Goal: Transaction & Acquisition: Register for event/course

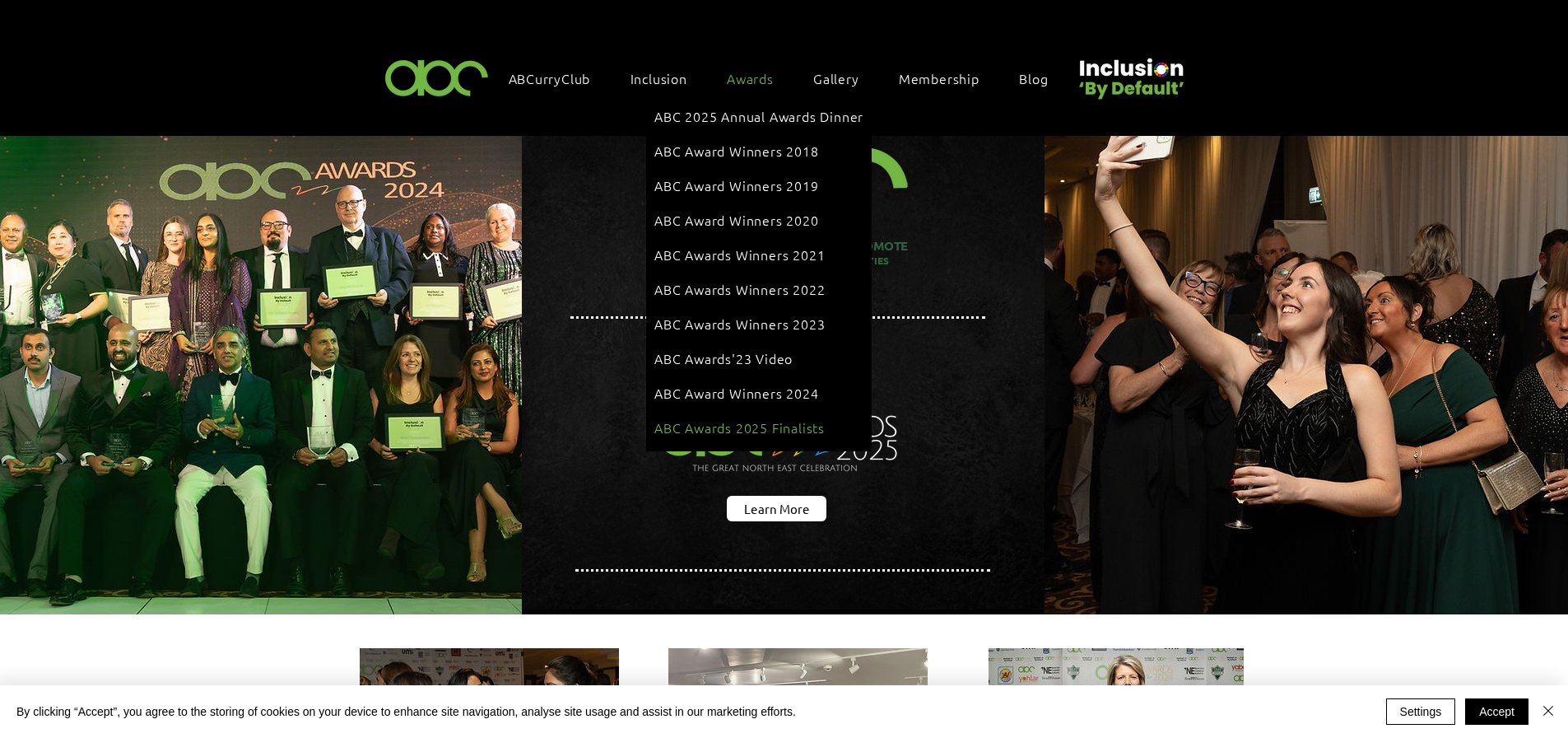
click at [738, 418] on span "ABC Awards 2025 Finalists" at bounding box center [740, 427] width 170 height 18
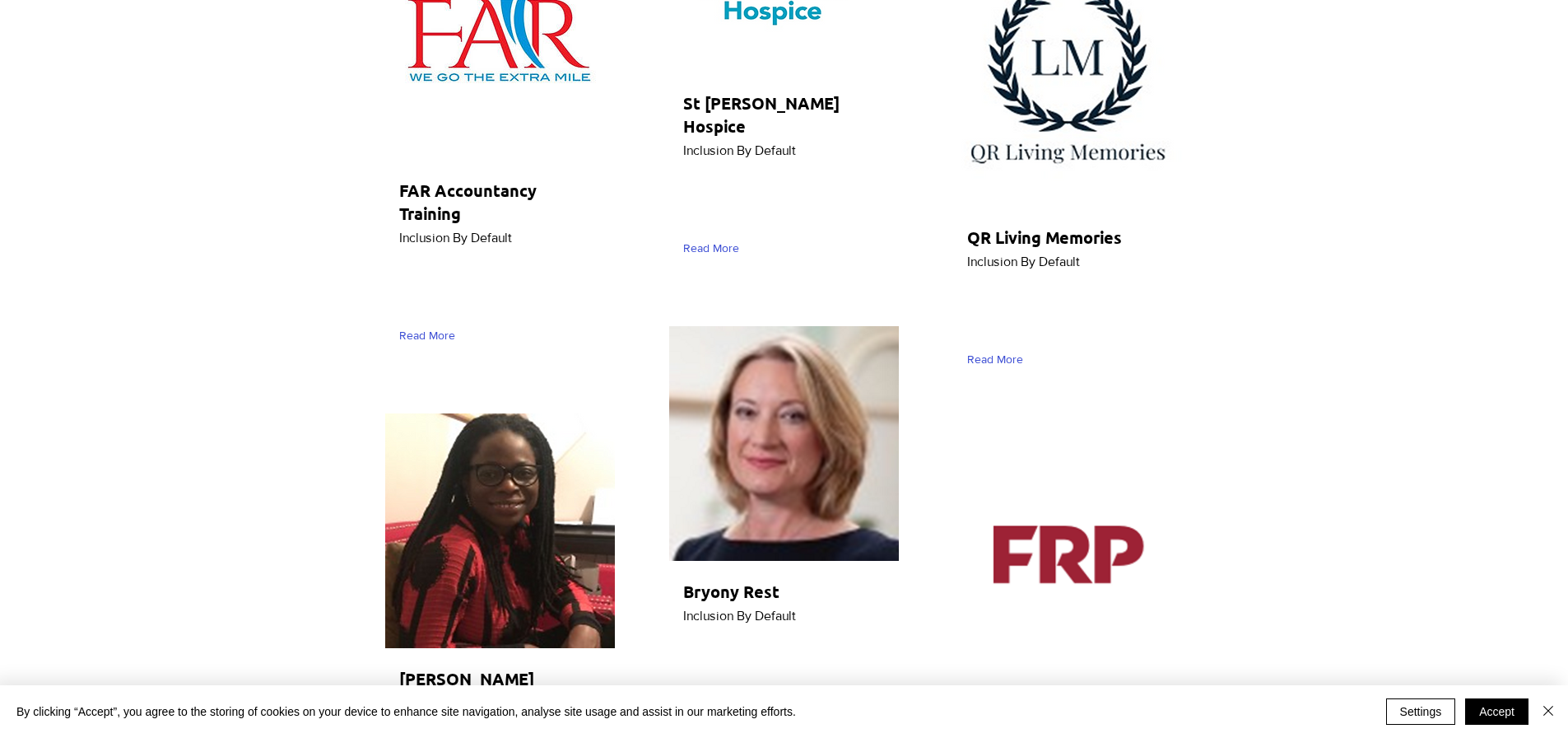
scroll to position [6588, 0]
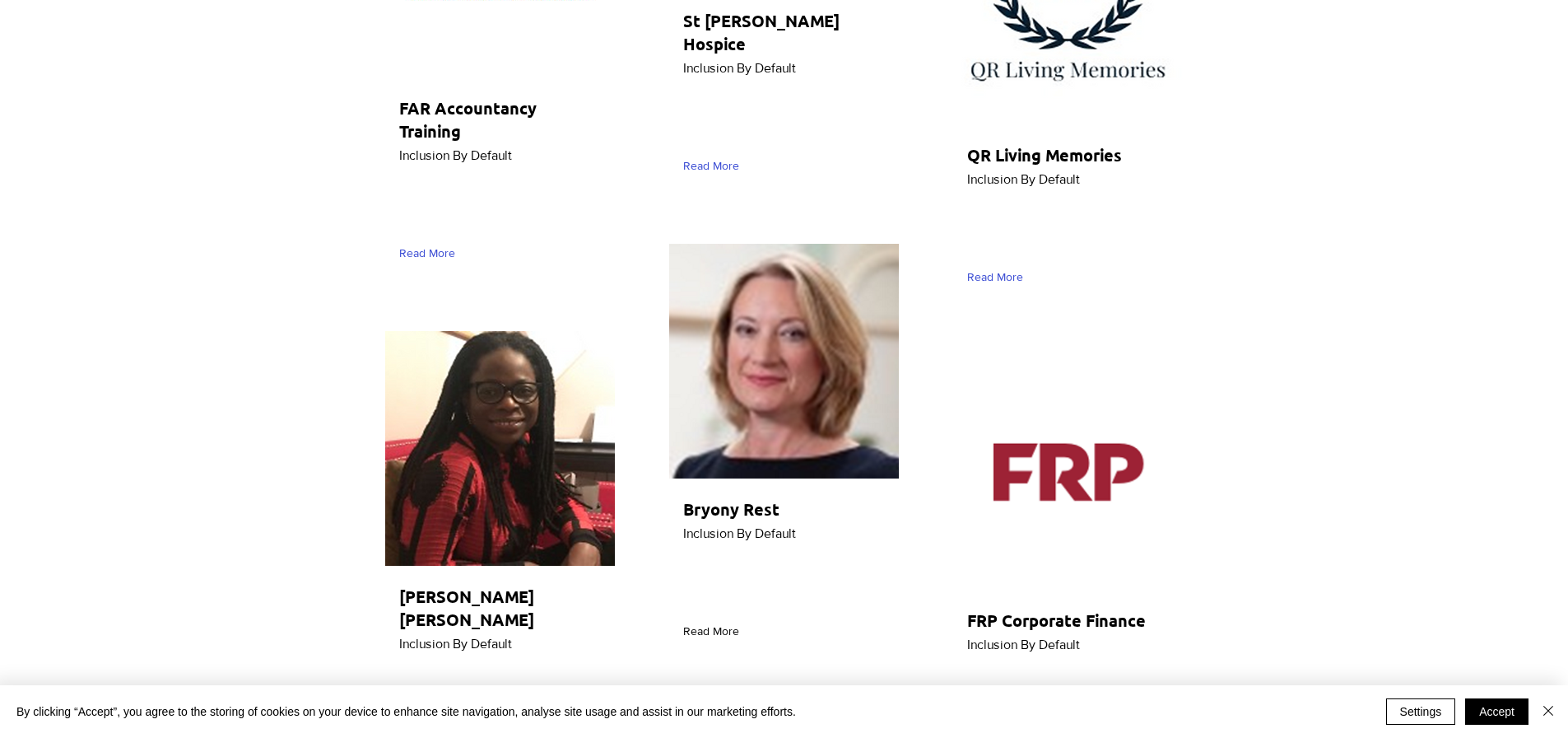
click at [721, 623] on span "Read More" at bounding box center [711, 631] width 56 height 16
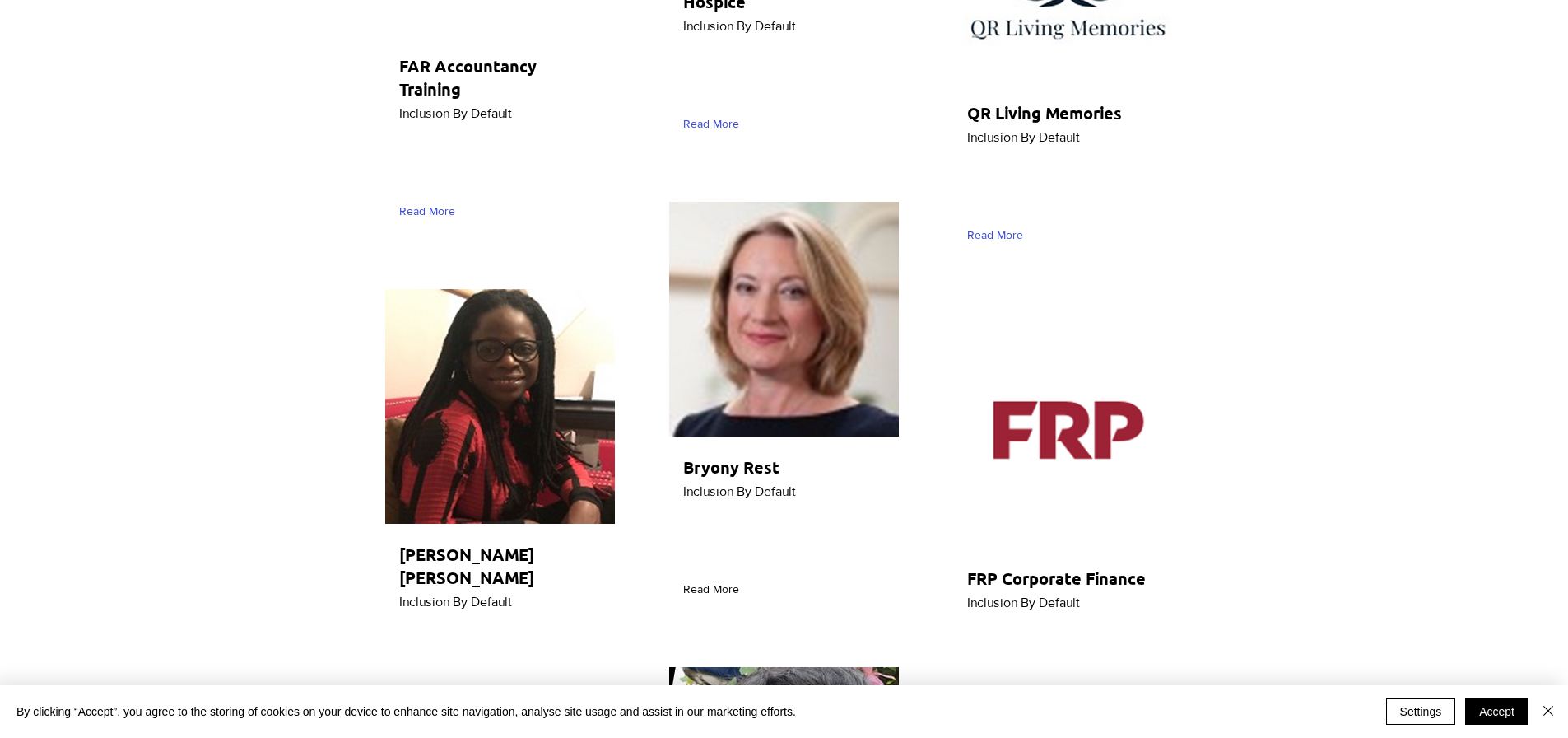
scroll to position [6670, 0]
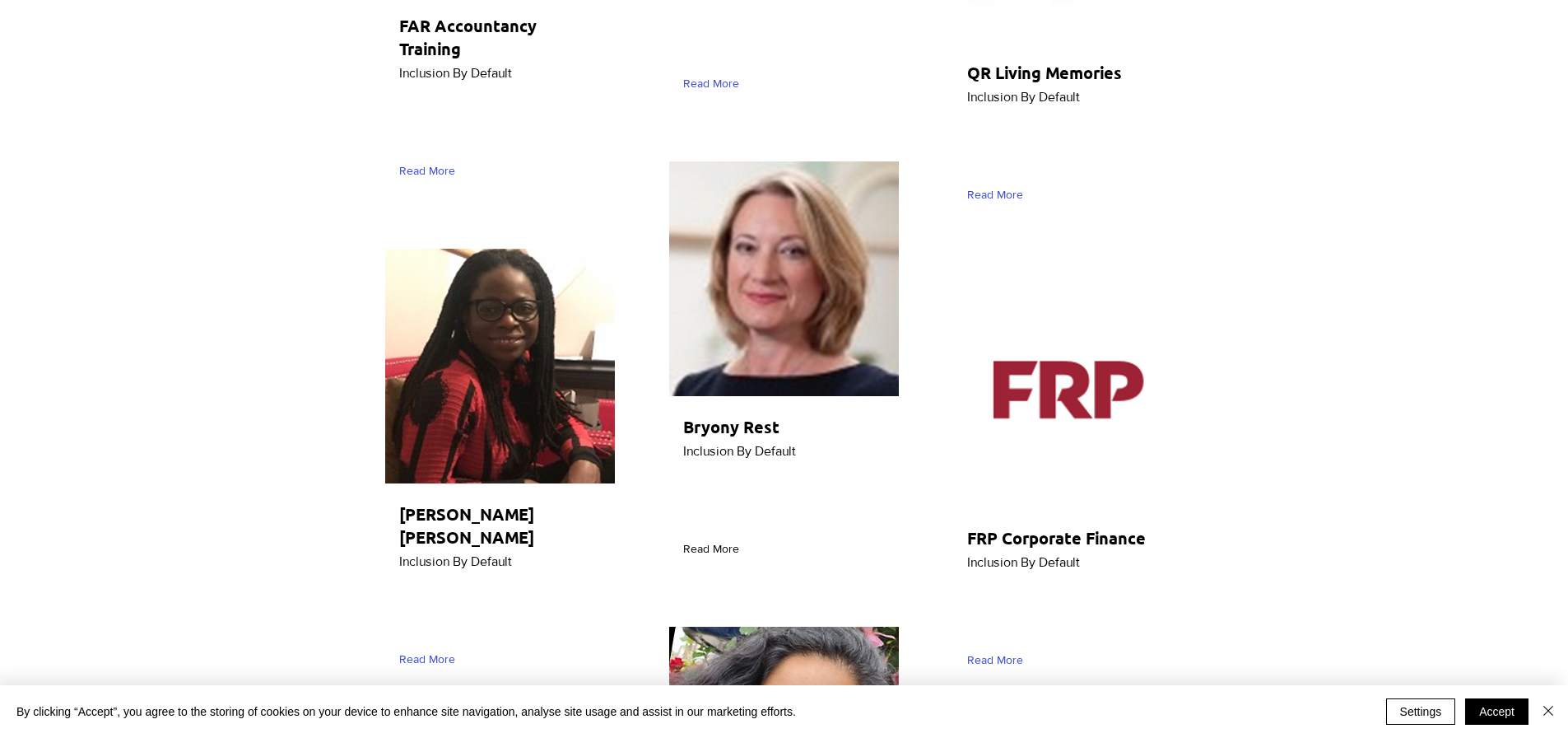
click at [716, 541] on span "Read More" at bounding box center [711, 549] width 56 height 16
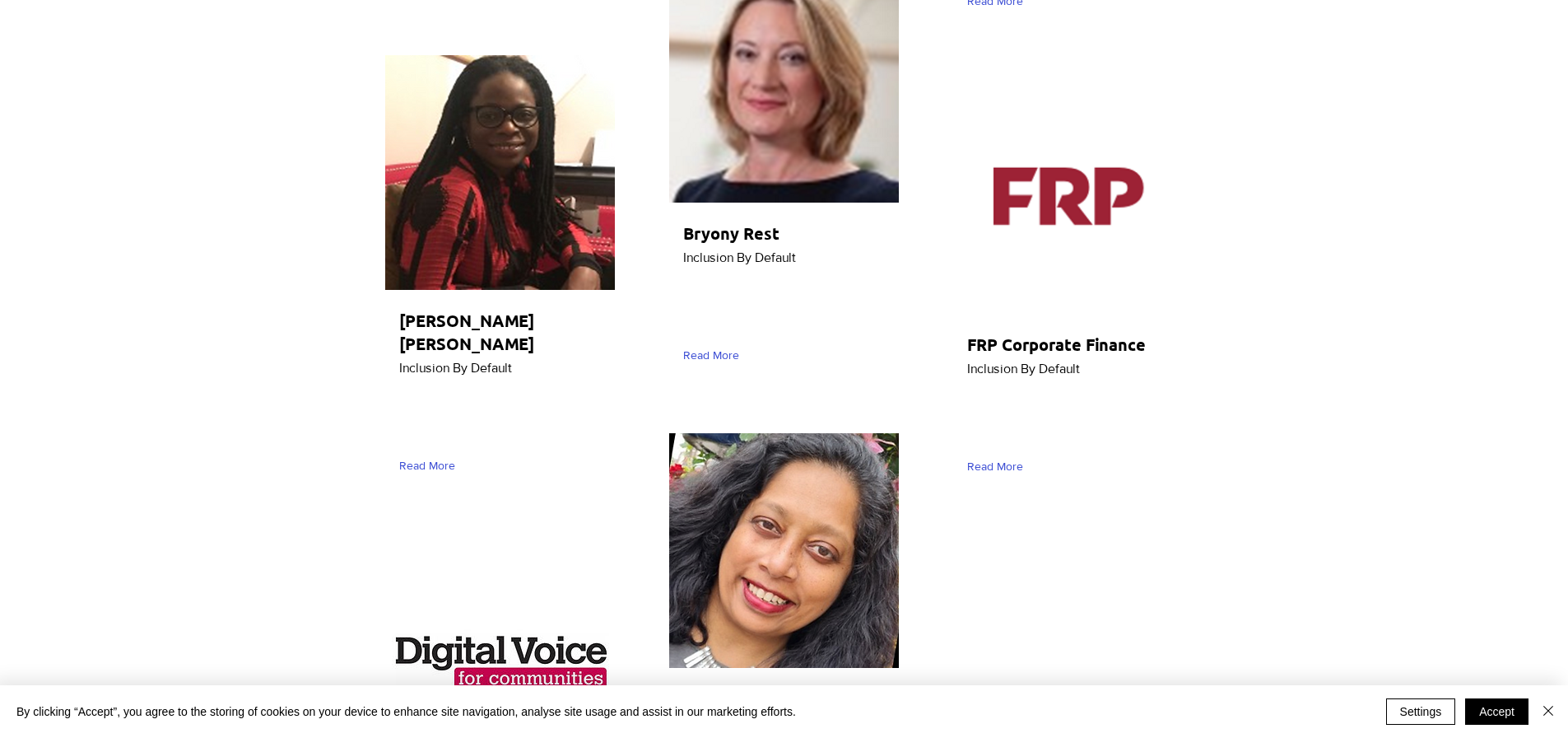
scroll to position [6835, 0]
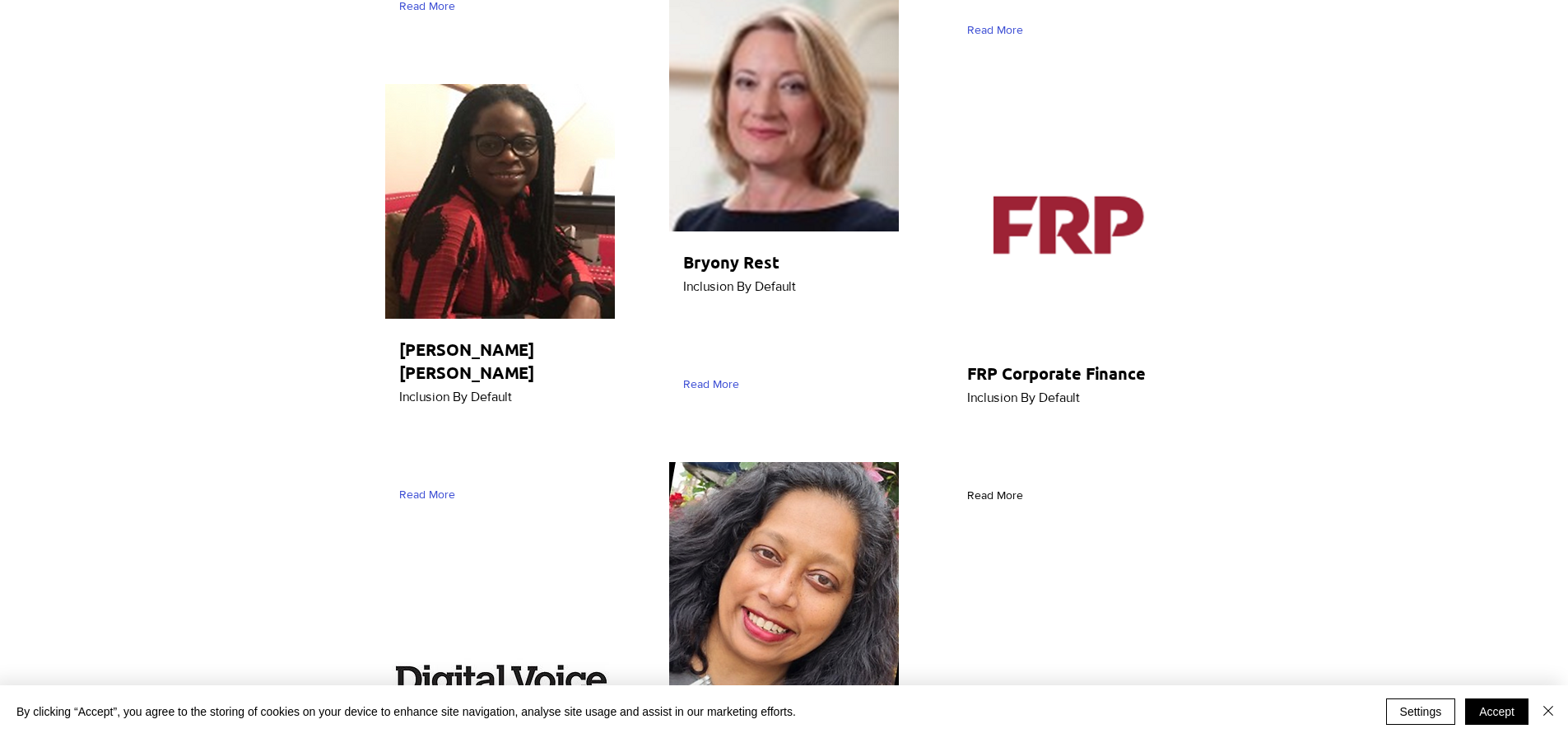
click at [1000, 487] on span "Read More" at bounding box center [995, 495] width 56 height 16
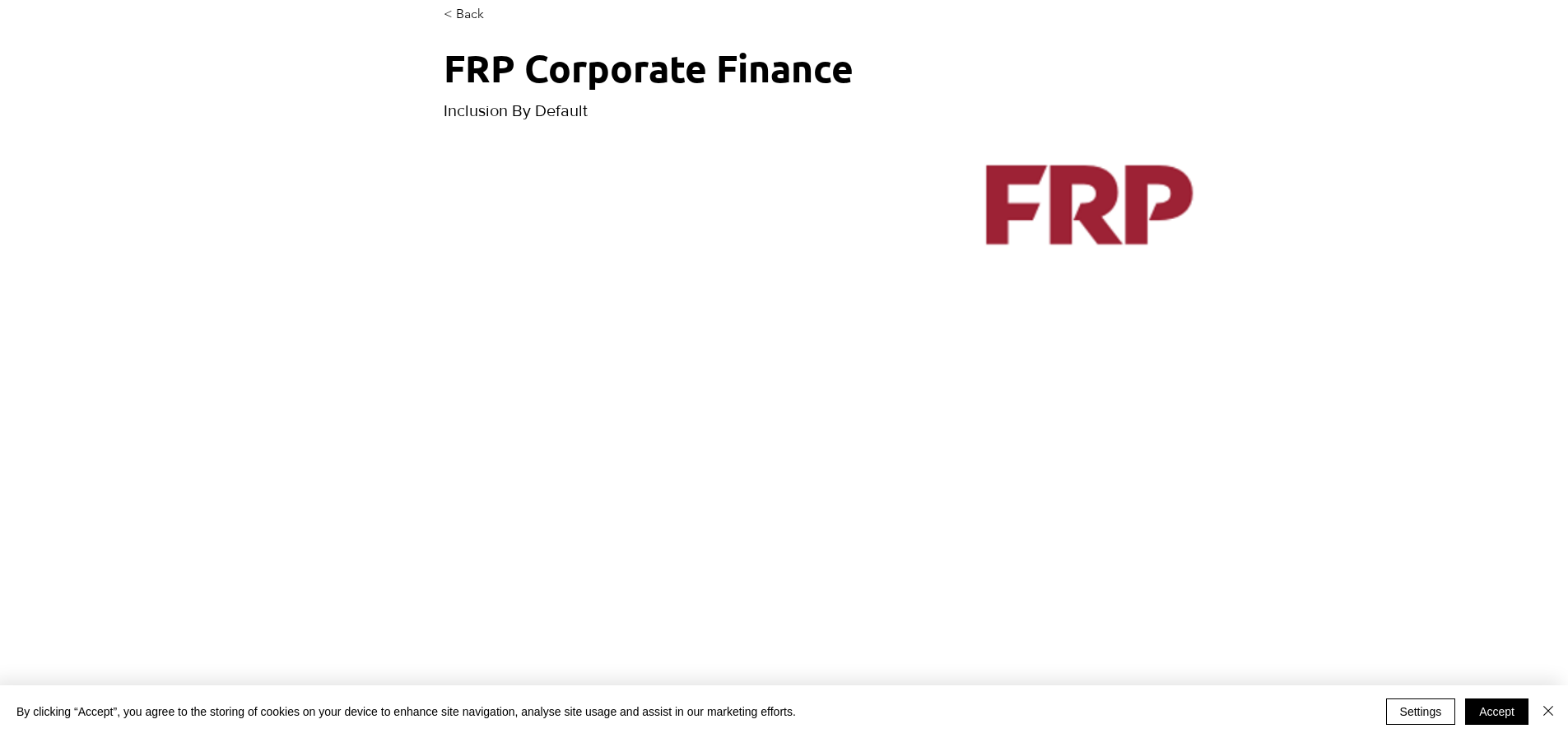
scroll to position [165, 0]
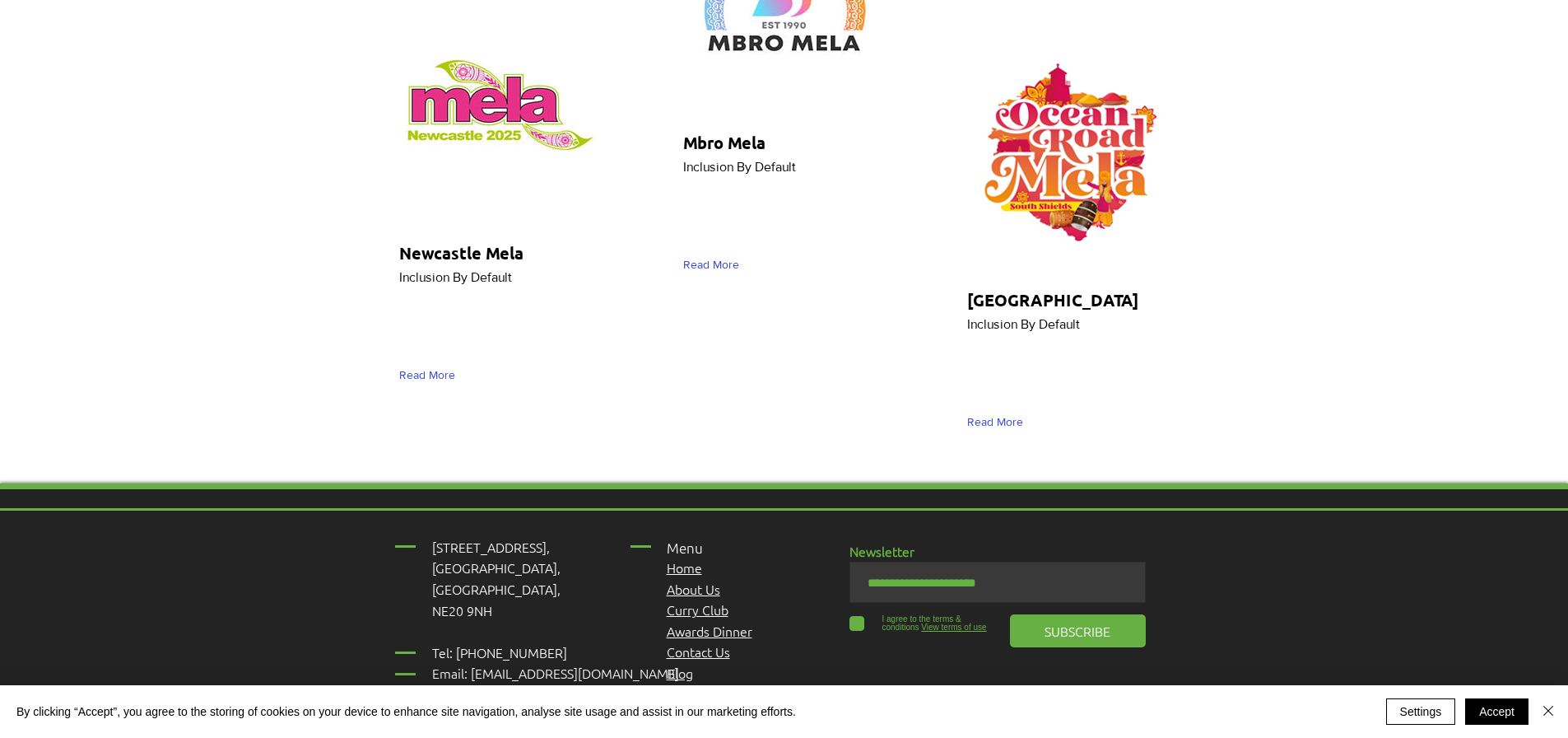
scroll to position [8915, 0]
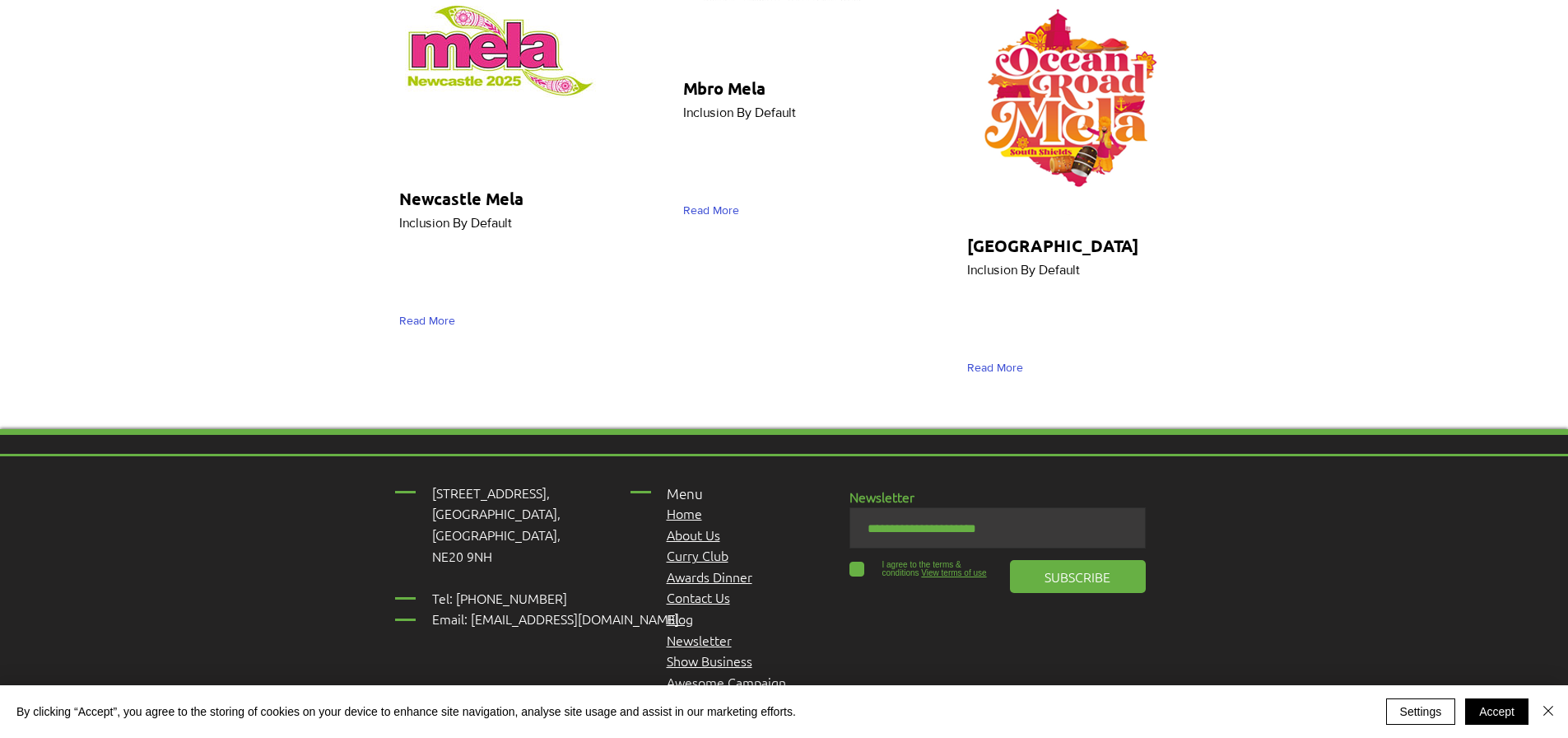
click at [1258, 429] on div "17 Main Street, Ponteland, Newcastle Upon Tyne, NE20 9NH ​ Tel: 01661 823234 Em…" at bounding box center [784, 691] width 1568 height 525
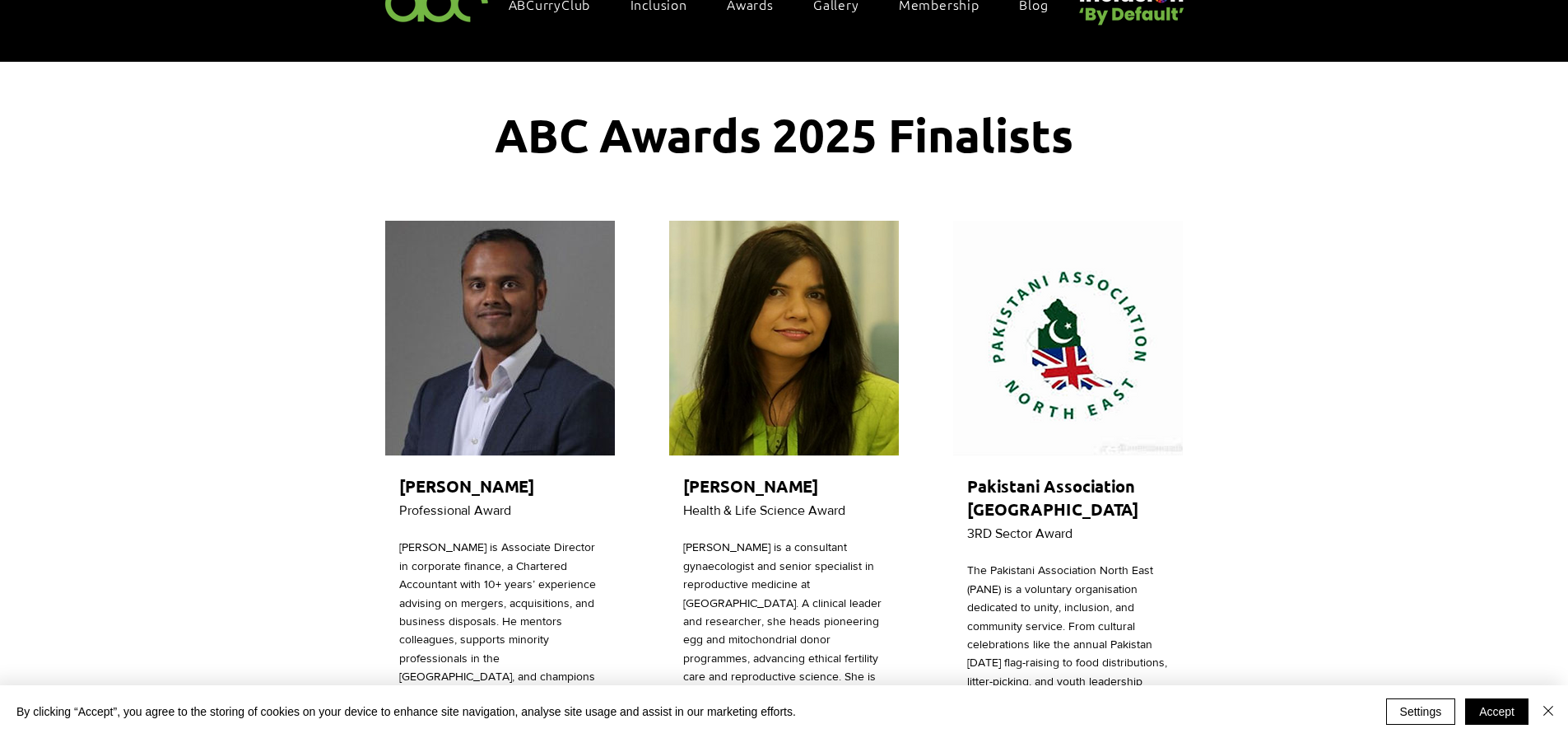
scroll to position [0, 0]
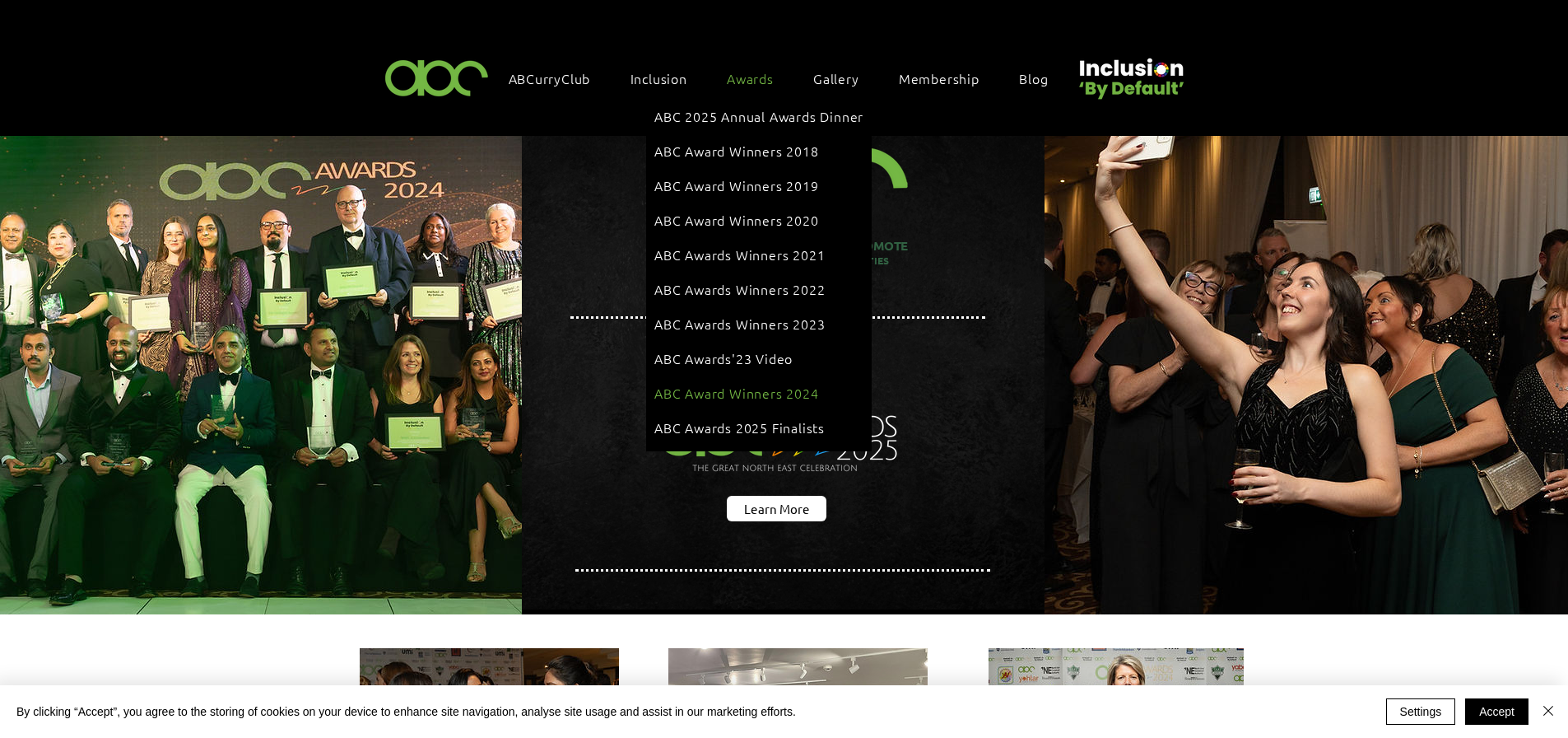
click at [773, 377] on link "ABC Award Winners 2024" at bounding box center [759, 392] width 209 height 31
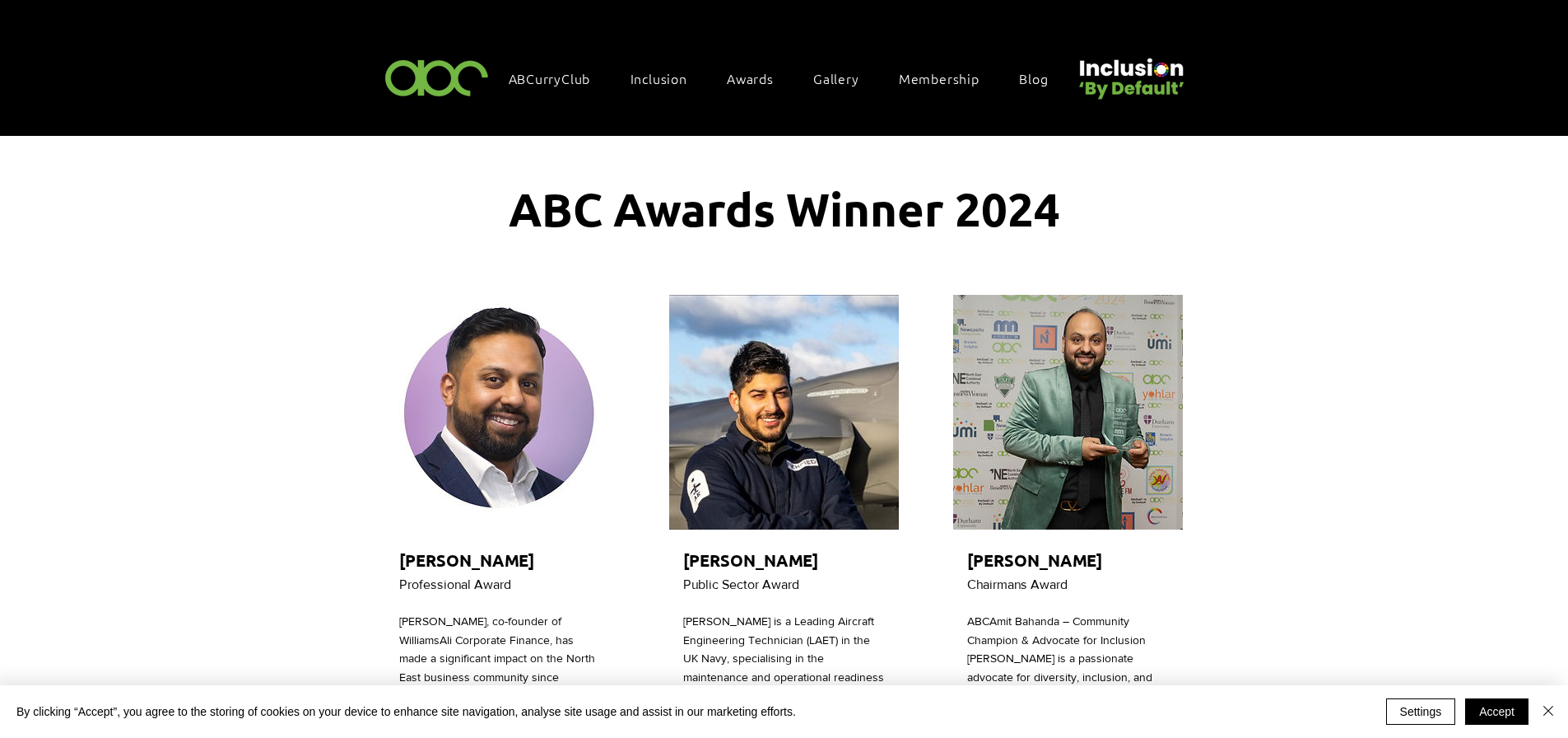
click at [1126, 86] on img at bounding box center [1130, 72] width 114 height 57
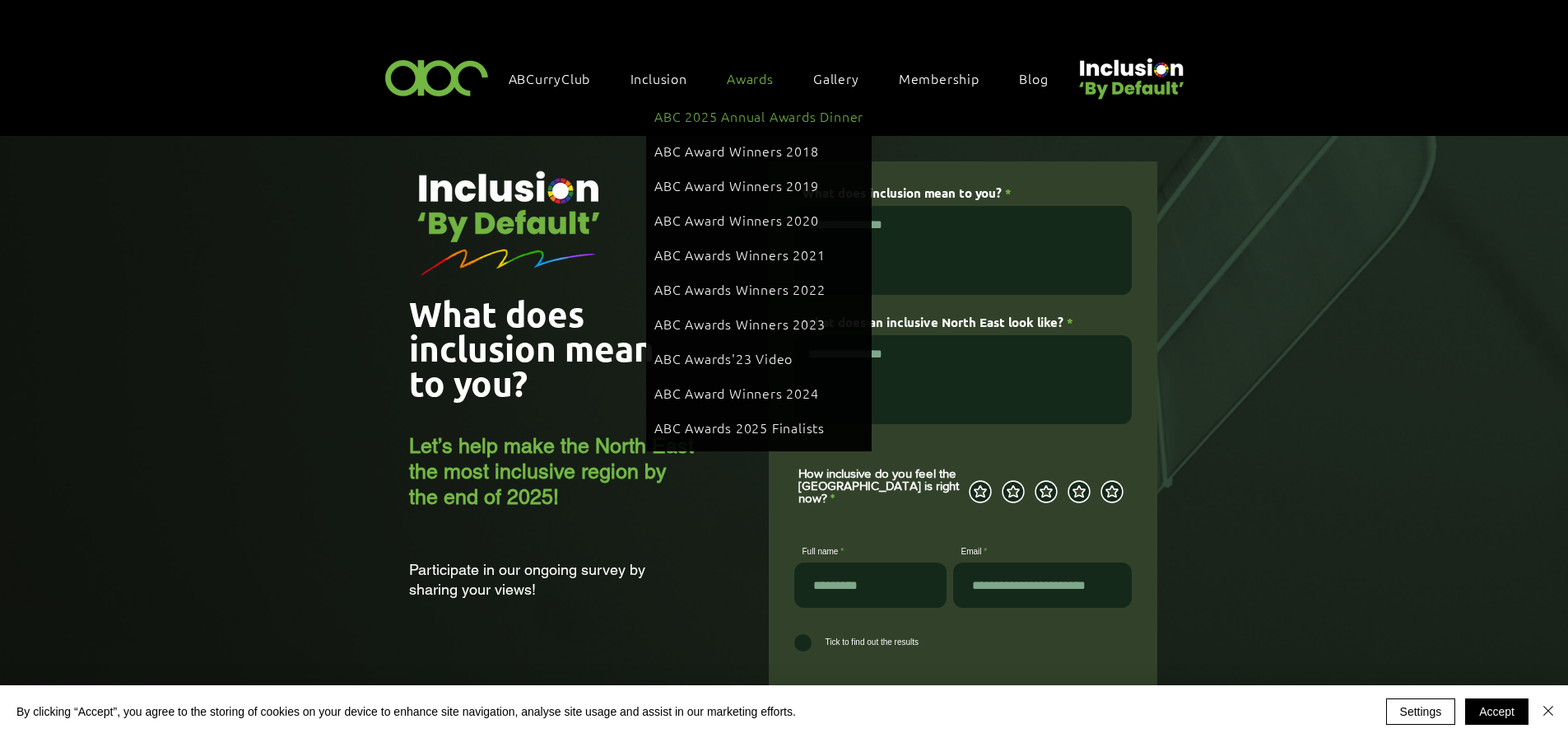
click at [794, 119] on span "ABC 2025 Annual Awards Dinner" at bounding box center [759, 116] width 209 height 18
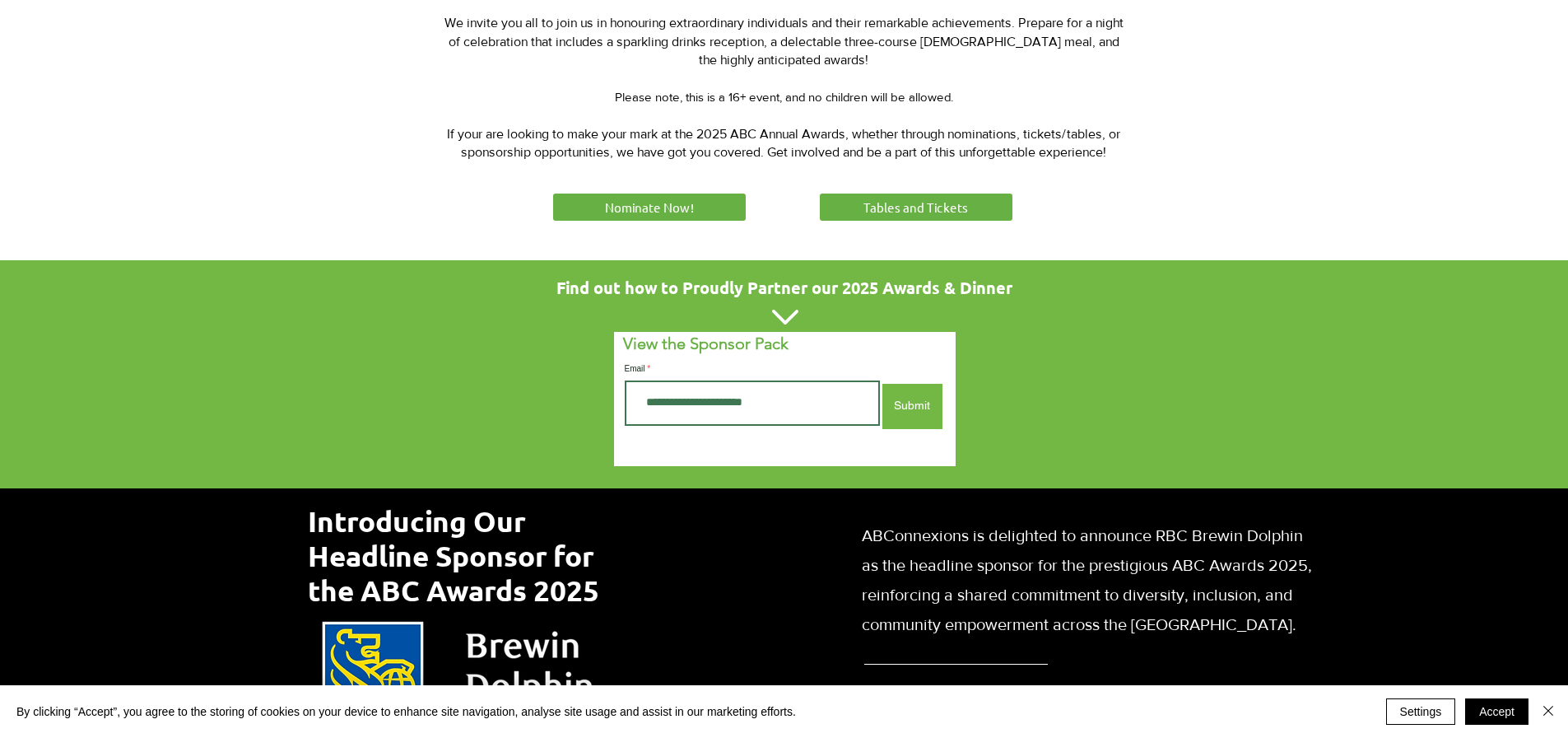
scroll to position [823, 0]
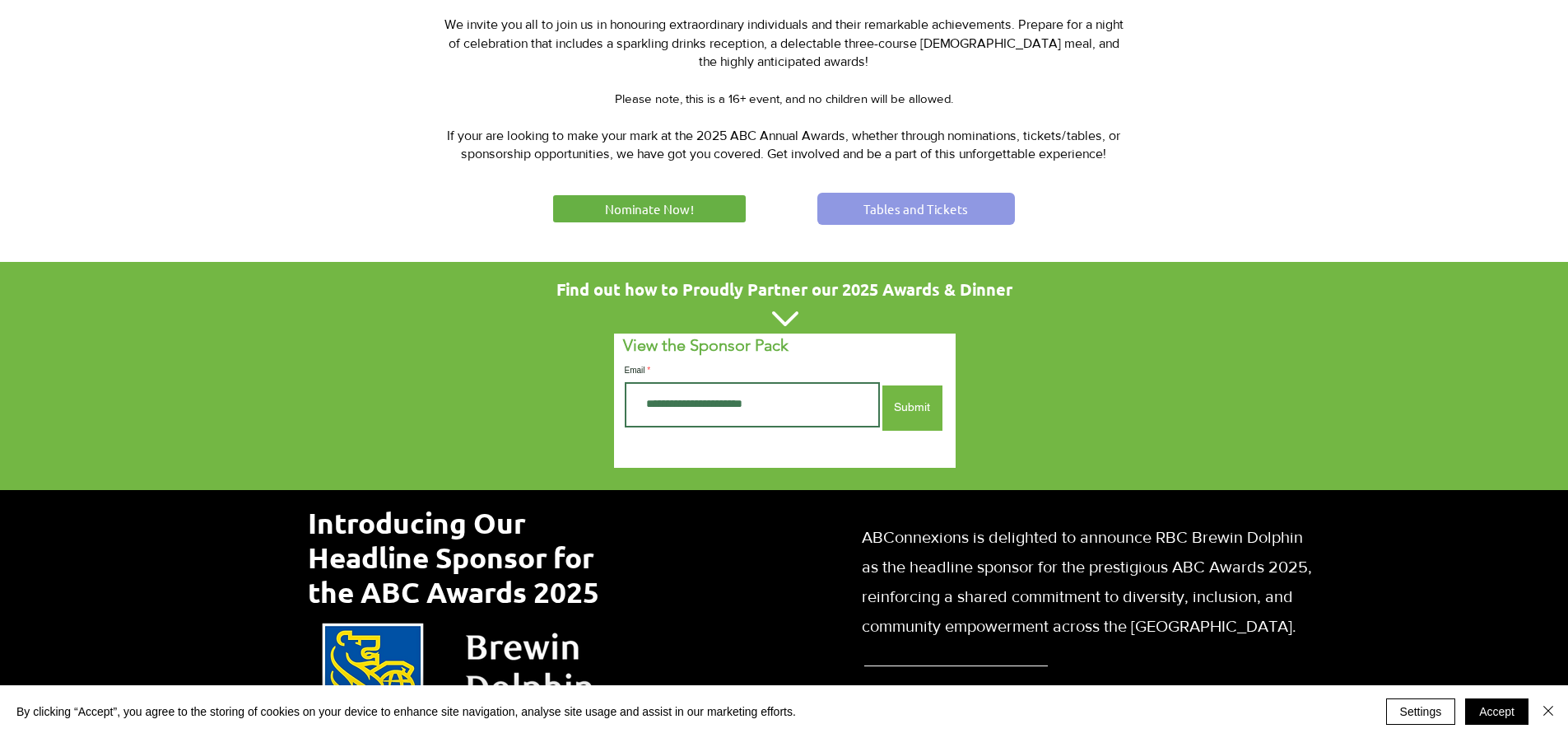
click at [873, 203] on span "Tables and Tickets" at bounding box center [915, 208] width 105 height 17
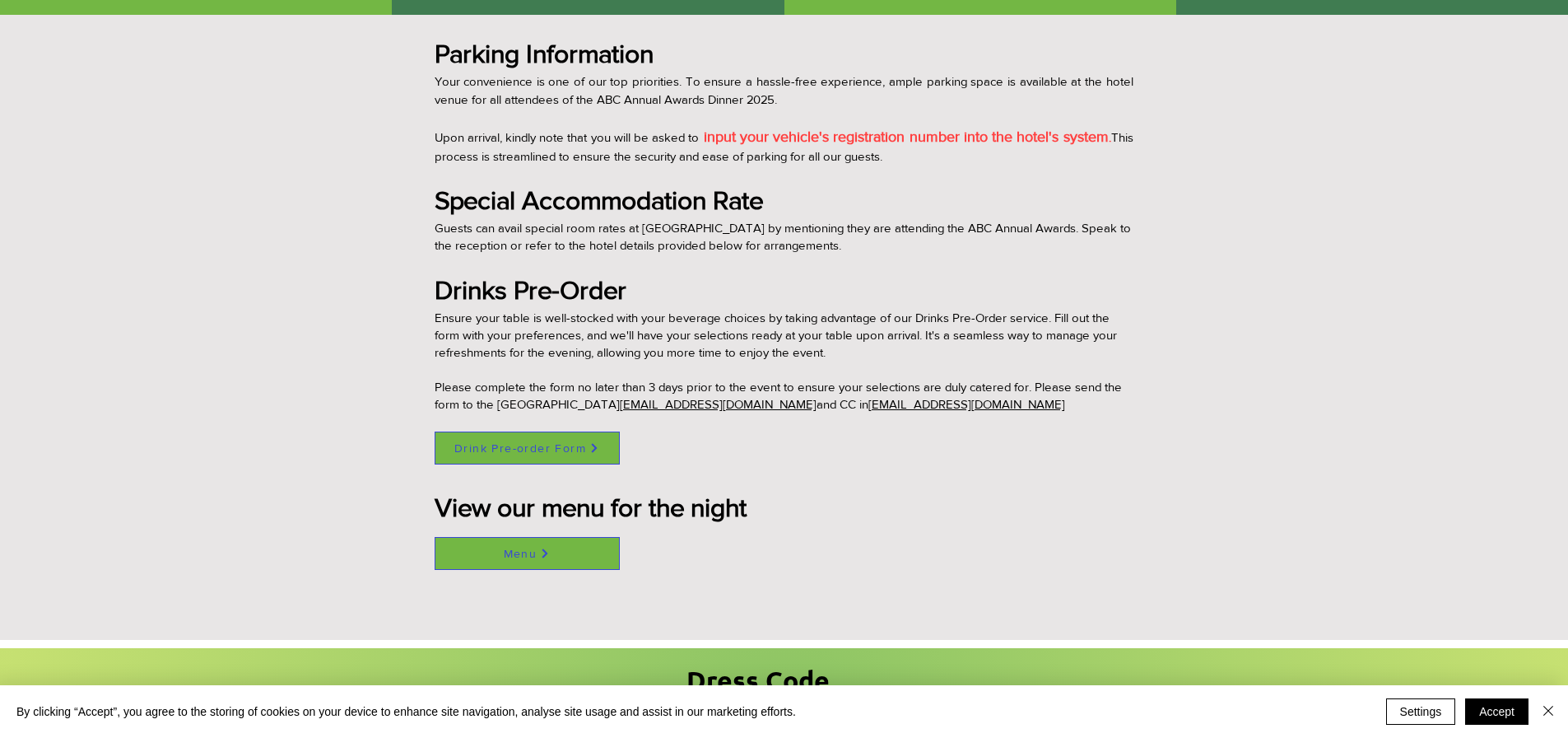
scroll to position [1153, 0]
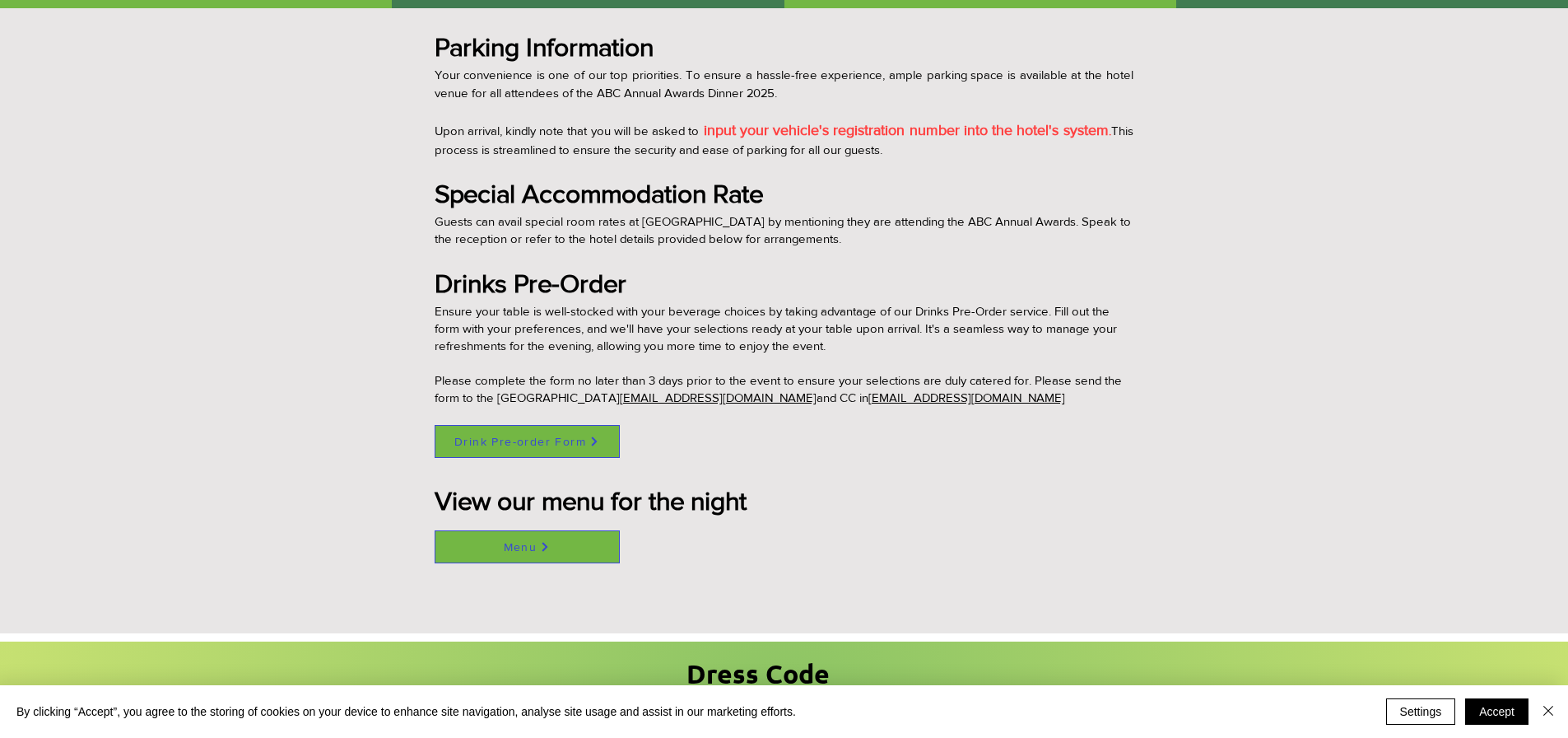
click at [604, 439] on span "Drink Pre-order Form" at bounding box center [528, 441] width 184 height 31
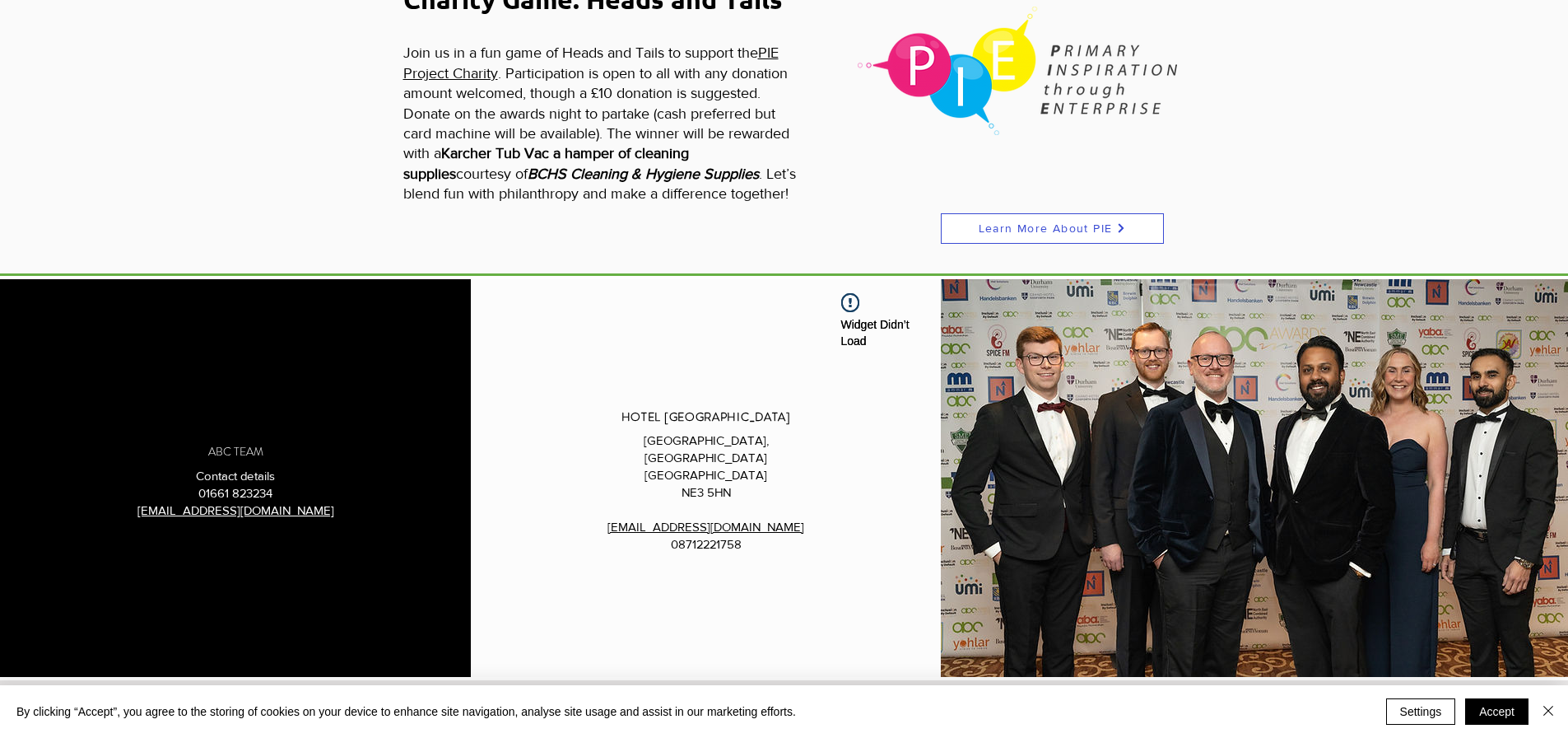
scroll to position [2013, 0]
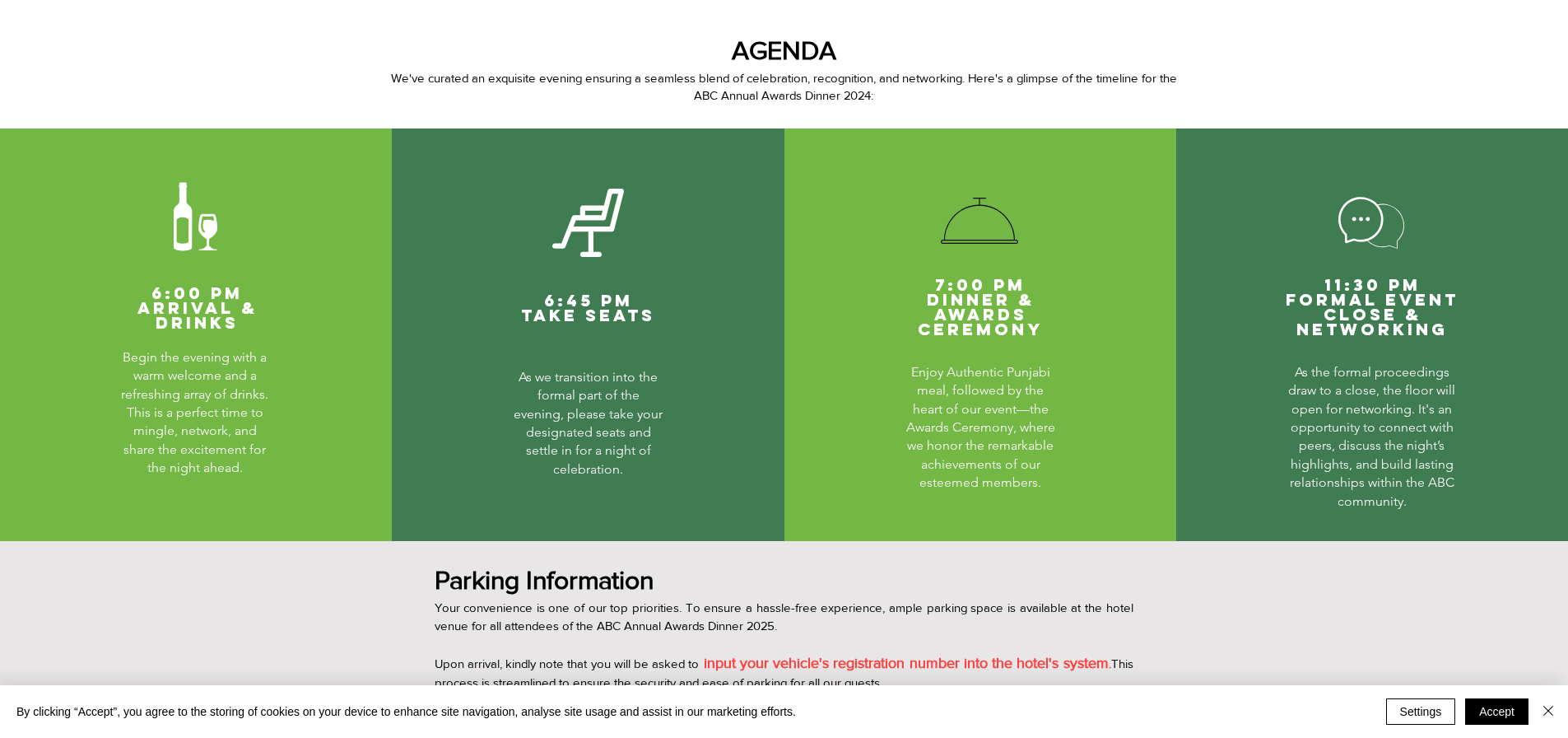
scroll to position [576, 0]
